Goal: Transaction & Acquisition: Subscribe to service/newsletter

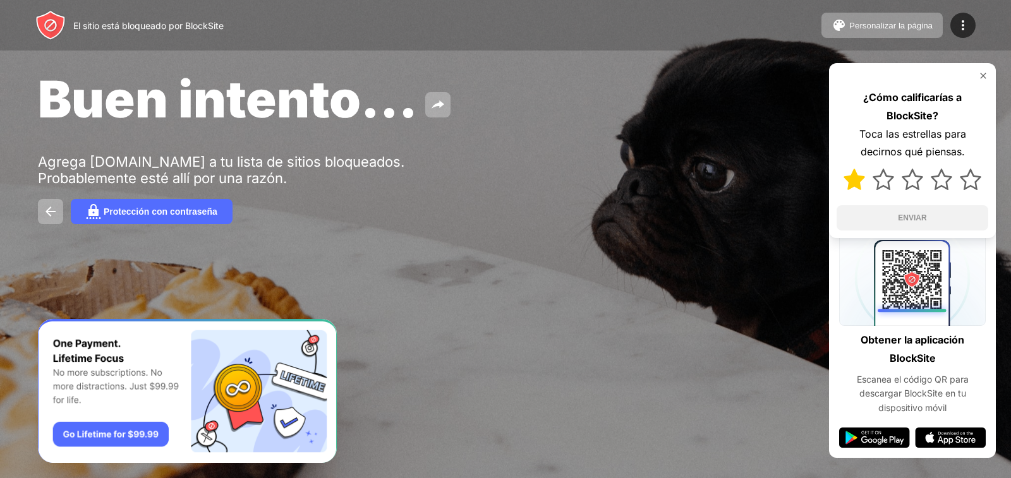
click at [854, 179] on img at bounding box center [853, 179] width 21 height 21
click at [885, 183] on img at bounding box center [882, 179] width 21 height 21
click at [937, 216] on button "ENVIAR" at bounding box center [912, 217] width 152 height 25
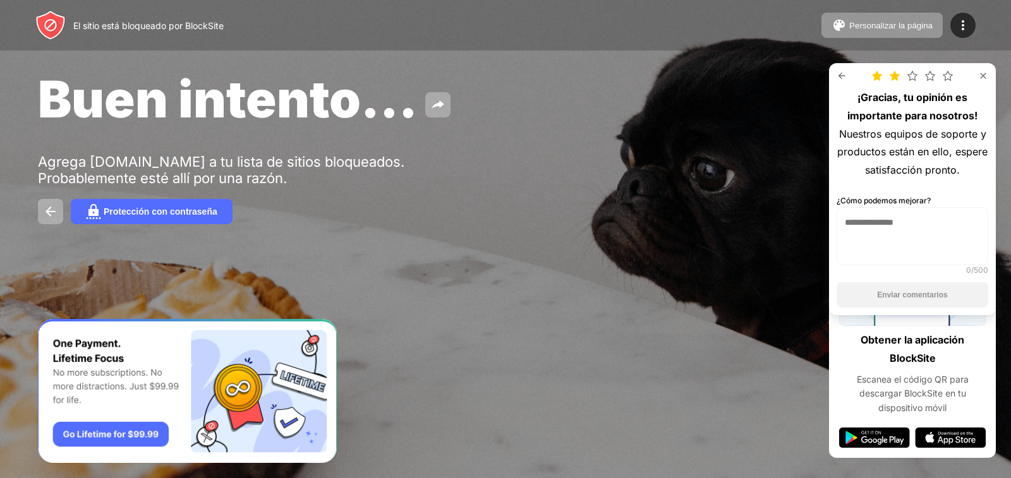
click at [984, 72] on img at bounding box center [983, 76] width 10 height 10
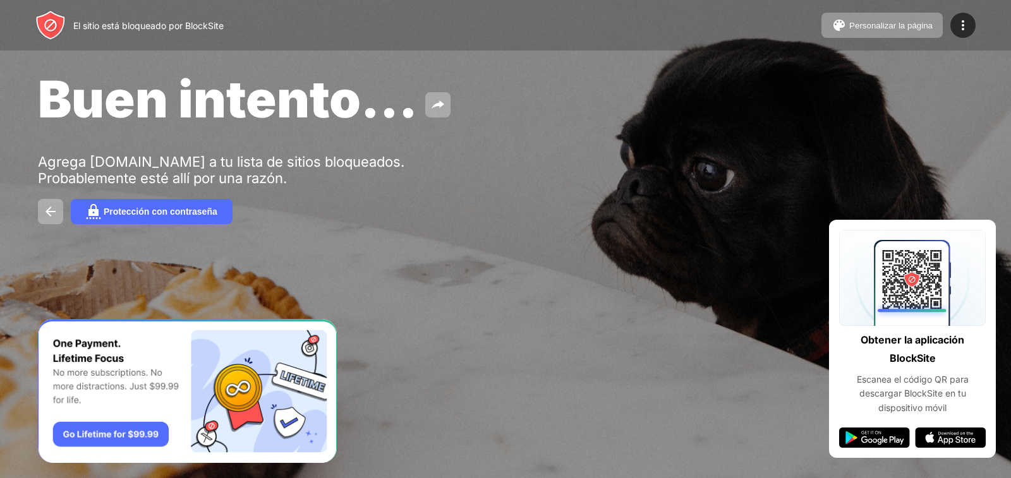
drag, startPoint x: 121, startPoint y: 23, endPoint x: 21, endPoint y: 31, distance: 99.5
click at [102, 25] on font "El sitio está bloqueado por BlockSite" at bounding box center [148, 25] width 150 height 11
drag, startPoint x: 16, startPoint y: 33, endPoint x: 131, endPoint y: 106, distance: 136.9
click at [40, 40] on div "El sitio está bloqueado por BlockSite Personalizar la página Editar la lista de…" at bounding box center [505, 25] width 1011 height 51
click at [164, 211] on font "Protección con contraseña" at bounding box center [161, 212] width 114 height 10
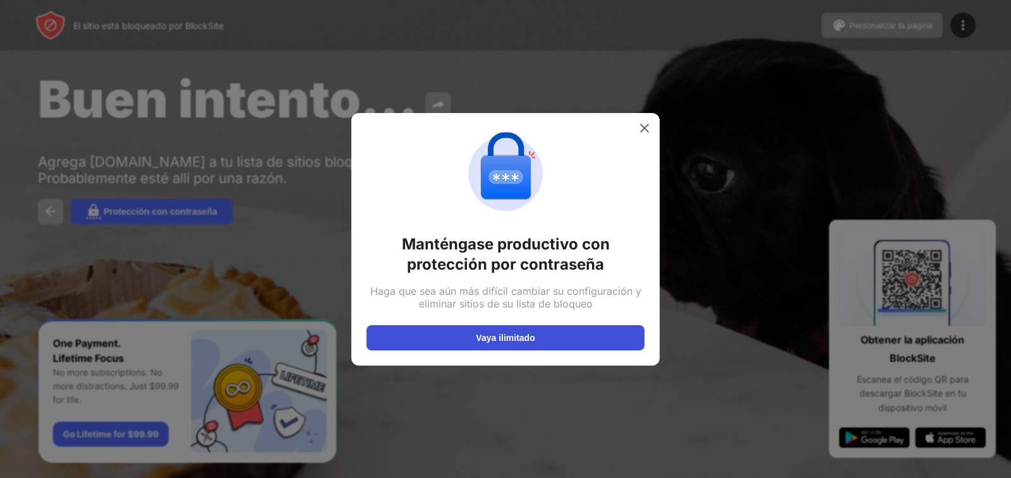
click at [559, 333] on button "Vaya ilimitado" at bounding box center [505, 337] width 278 height 25
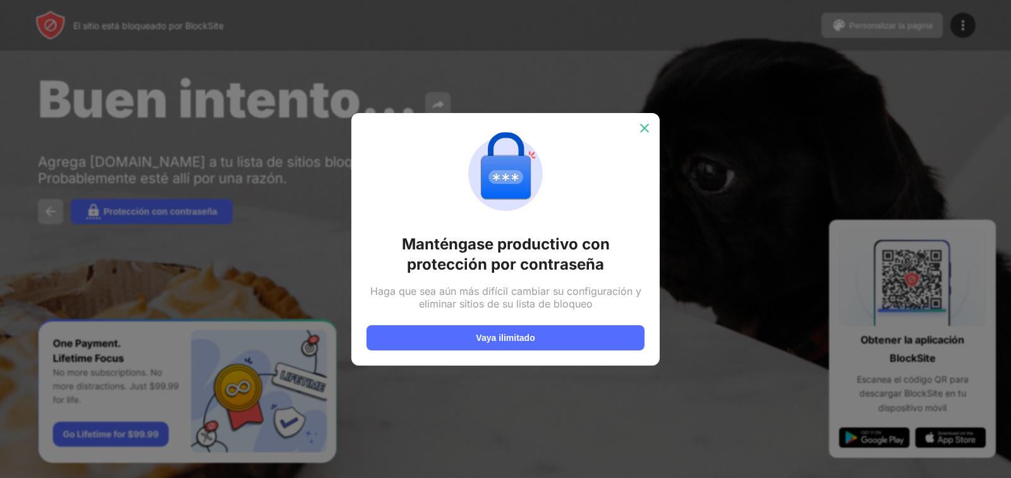
click at [645, 129] on img at bounding box center [644, 128] width 13 height 13
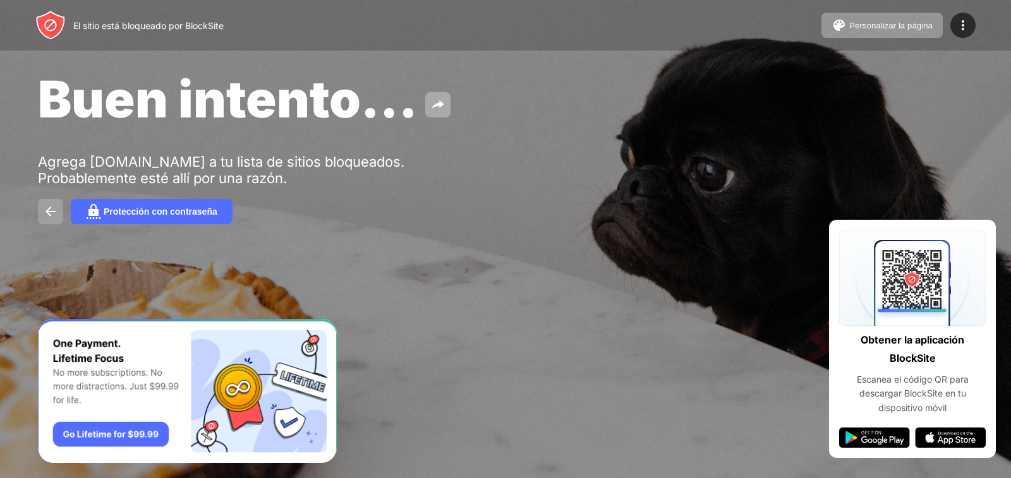
click at [43, 215] on img at bounding box center [50, 211] width 15 height 15
